Goal: Check status

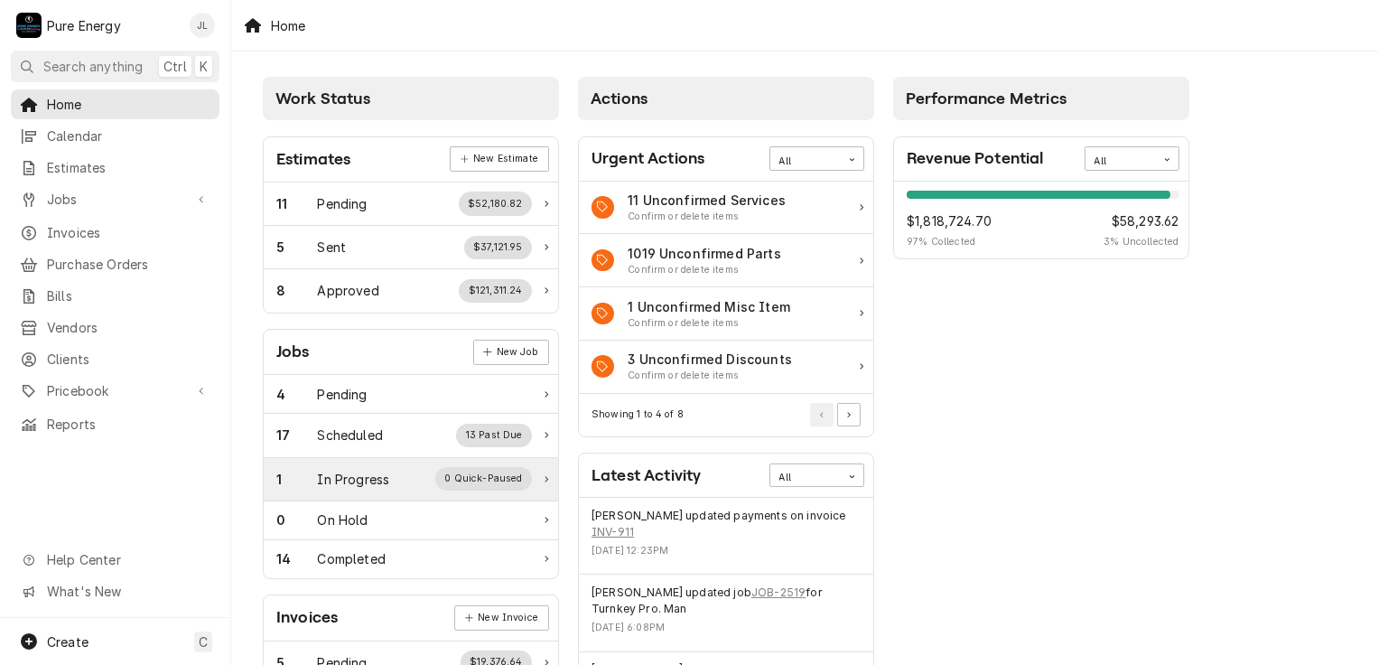
click at [367, 472] on div "In Progress" at bounding box center [354, 479] width 72 height 19
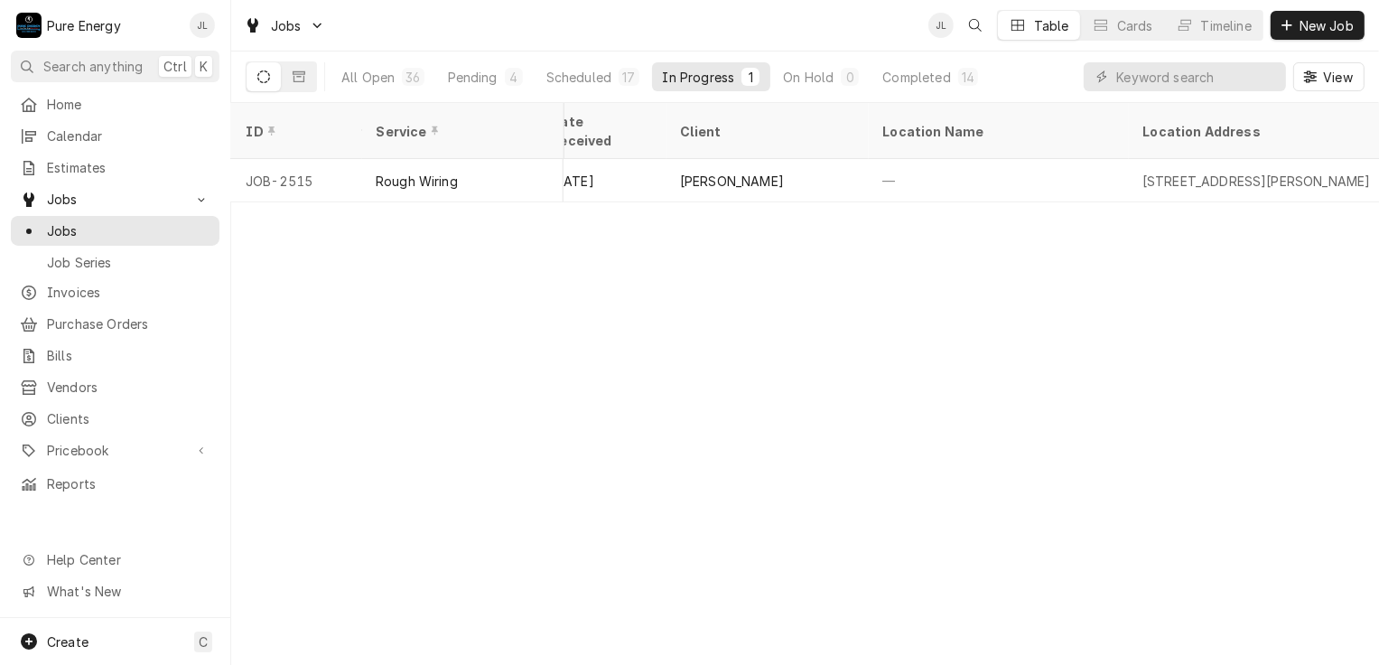
scroll to position [0, 853]
